Goal: Find specific page/section: Find specific page/section

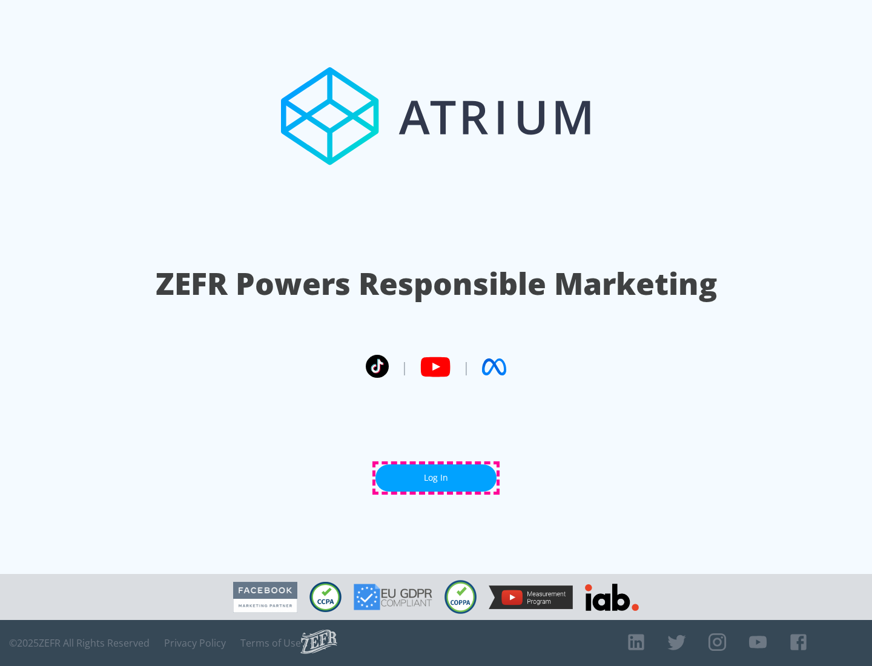
click at [436, 478] on link "Log In" at bounding box center [435, 477] width 121 height 27
